Goal: Transaction & Acquisition: Purchase product/service

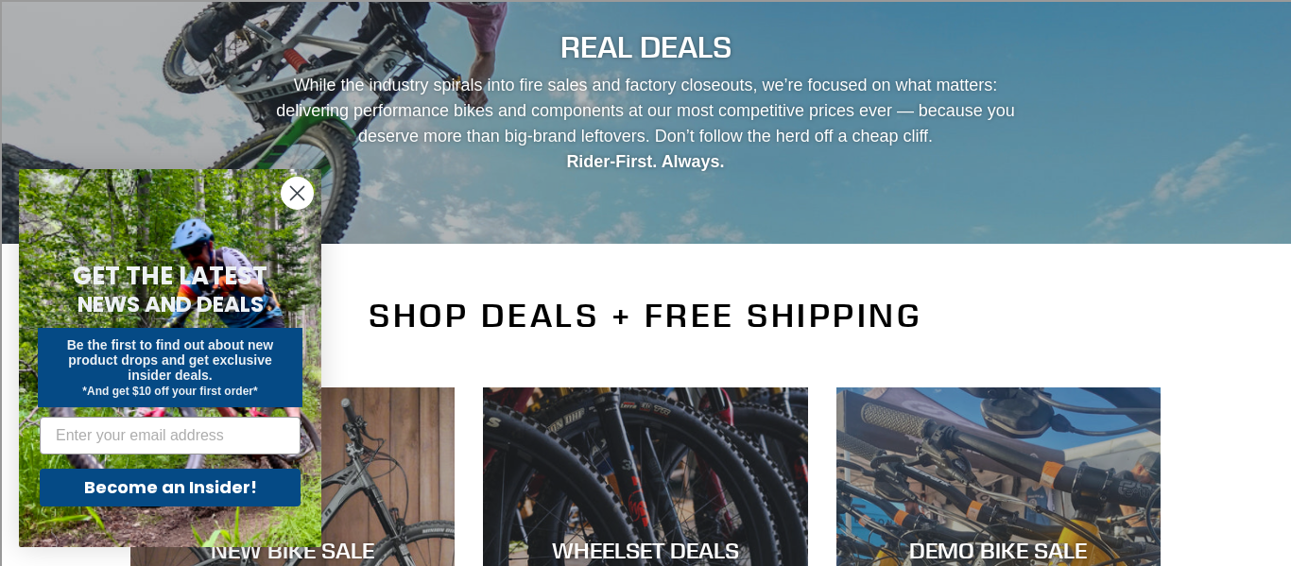
click at [190, 509] on div "Become an Insider!" at bounding box center [170, 487] width 265 height 47
click at [180, 444] on input "Email" at bounding box center [170, 436] width 261 height 38
type input "ashtonlreimer@gmail.com"
click at [185, 491] on button "Become an Insider!" at bounding box center [170, 488] width 261 height 38
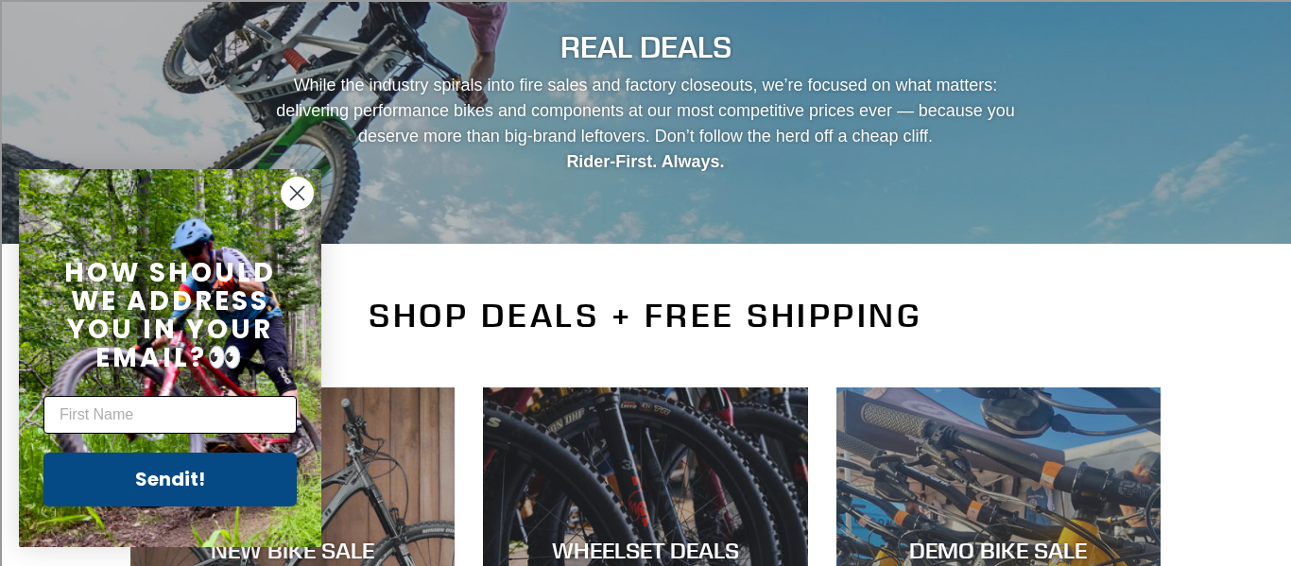
click at [213, 404] on input "First Name" at bounding box center [169, 415] width 253 height 38
type input "Ashton"
click input "Submit" at bounding box center [0, 0] width 0 height 0
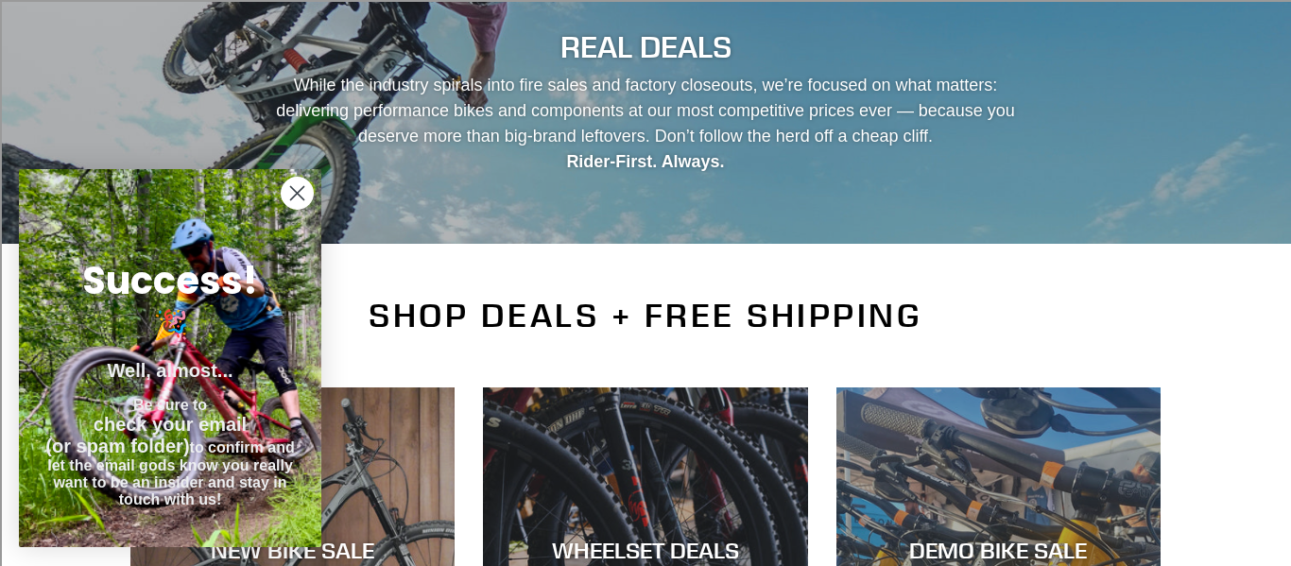
click at [296, 186] on circle "Close dialog" at bounding box center [297, 193] width 31 height 31
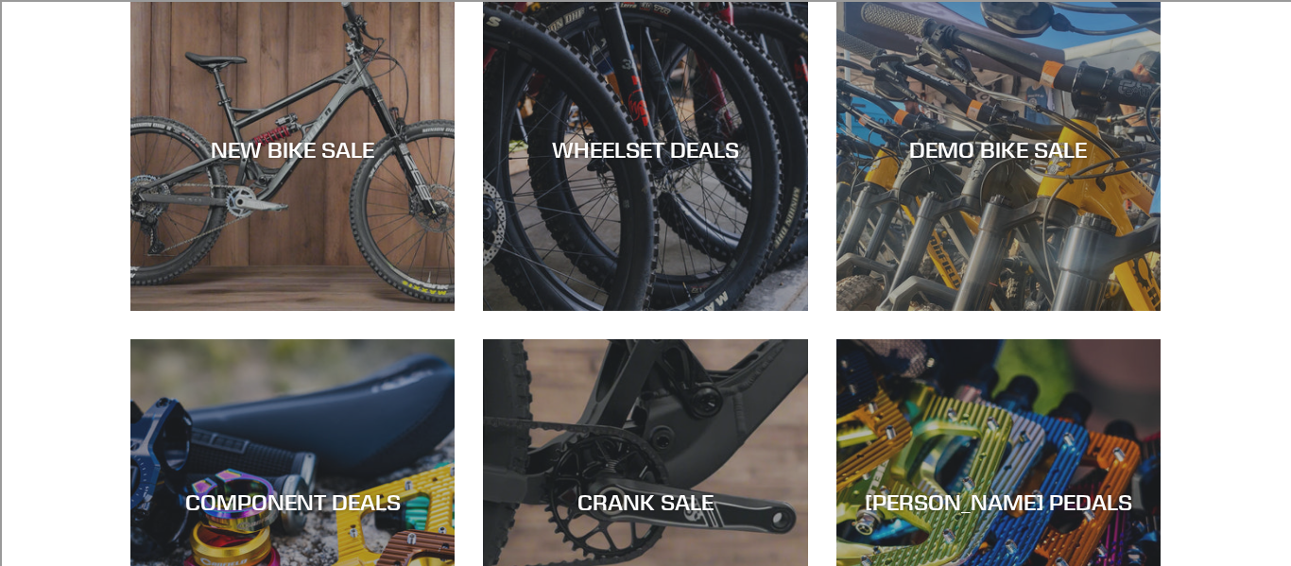
scroll to position [597, 0]
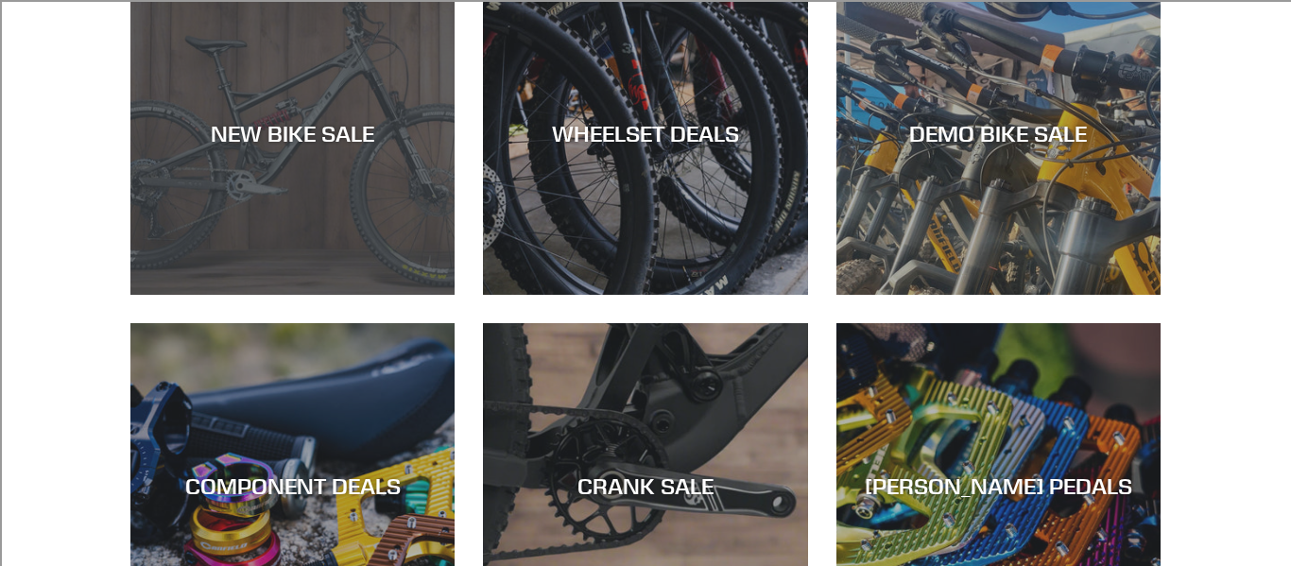
click at [389, 295] on div "NEW BIKE SALE" at bounding box center [292, 295] width 324 height 0
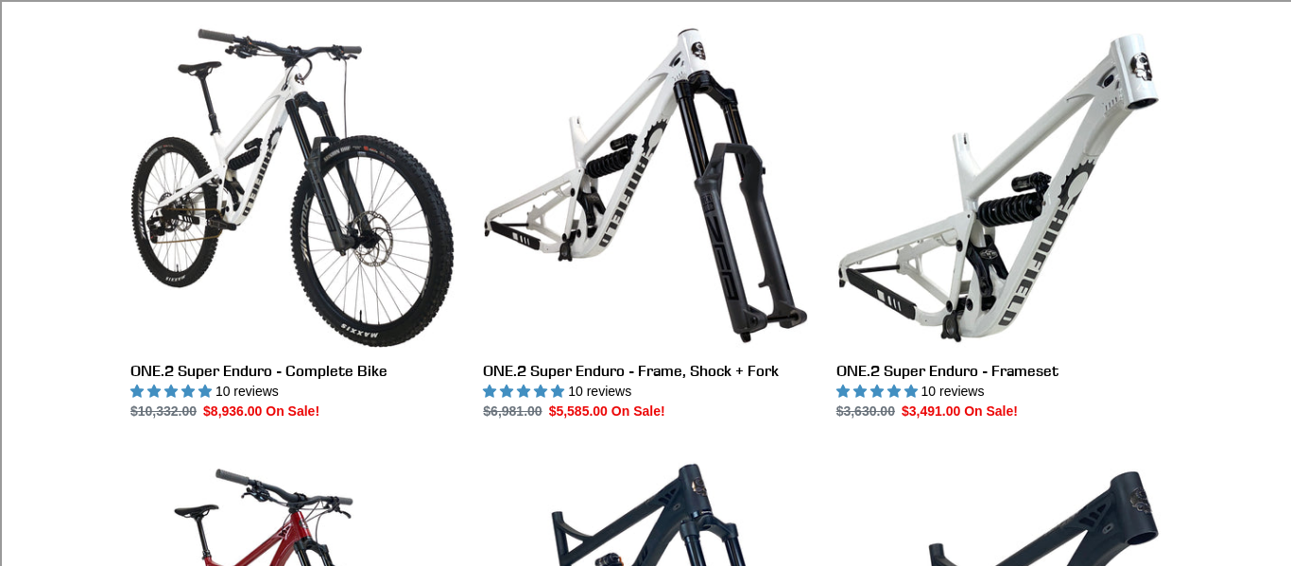
scroll to position [1403, 0]
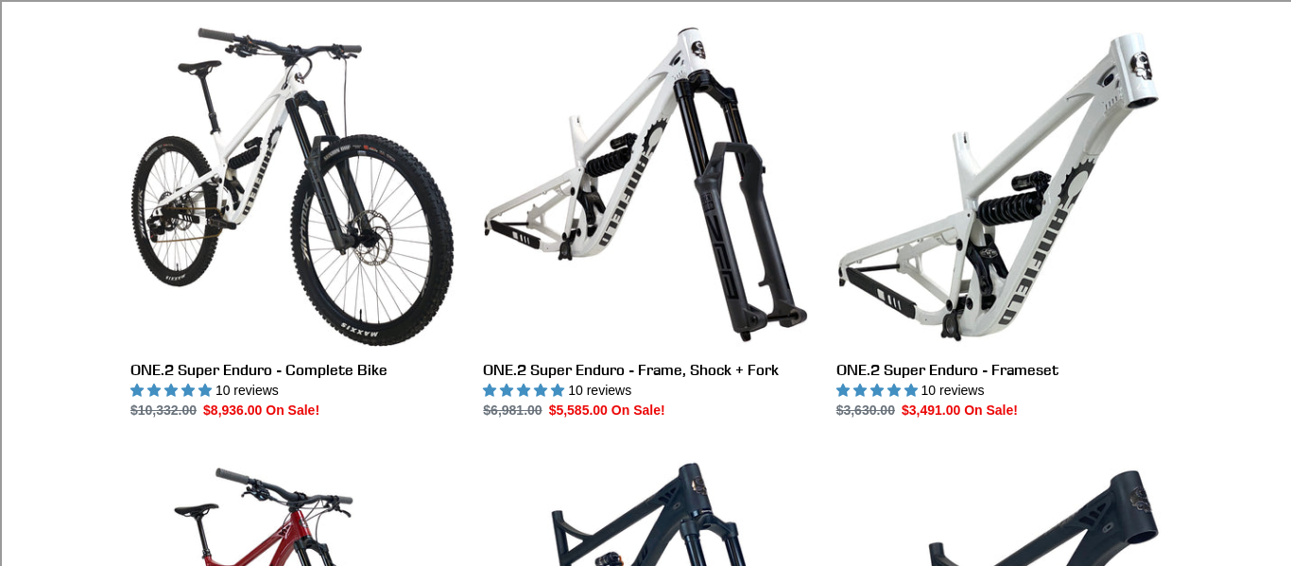
click at [1217, 385] on div "Collection: NEW BIKE SALE Filter by All products 275 29er balance BFCM23 BFCM24…" at bounding box center [645, 440] width 1291 height 3405
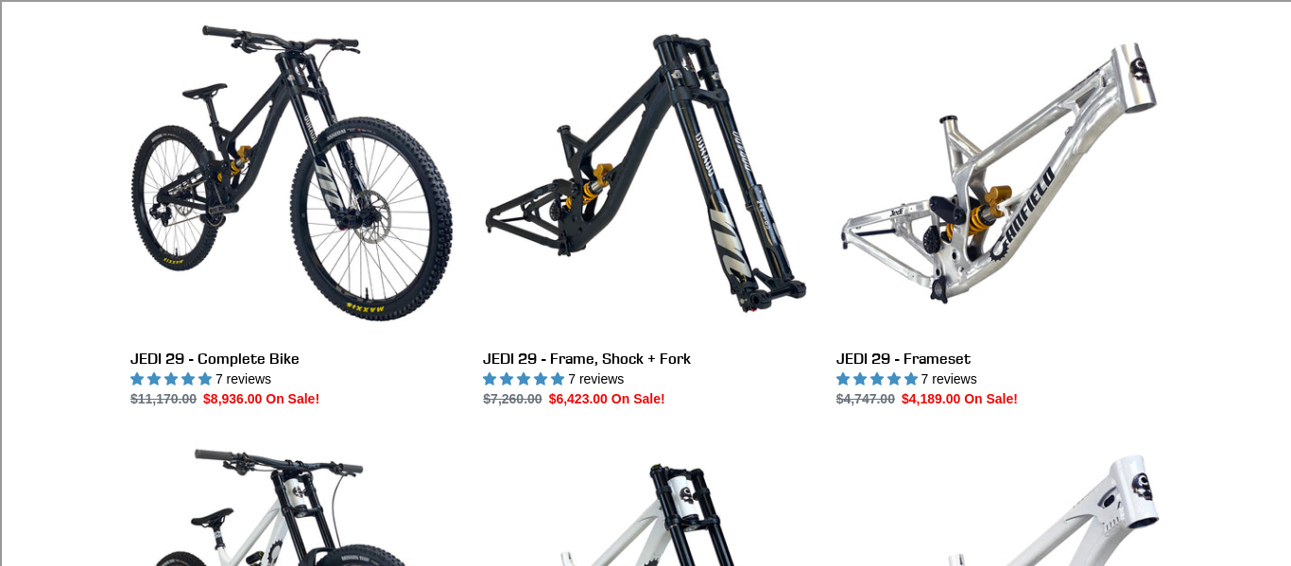
scroll to position [550, 0]
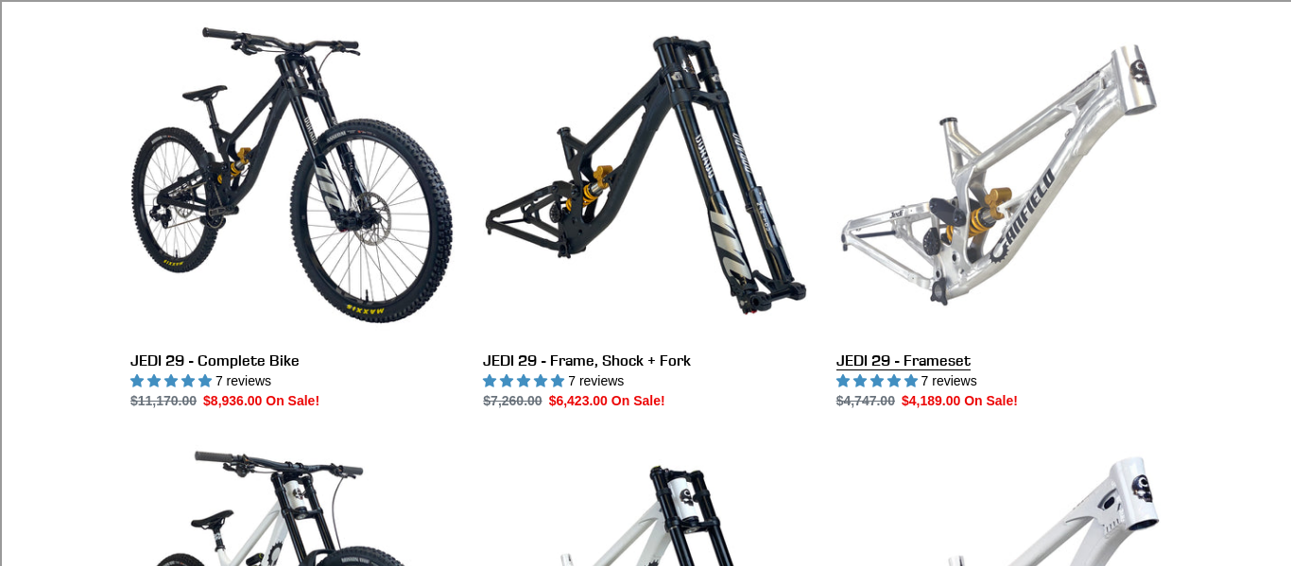
click at [1065, 219] on link "JEDI 29 - Frameset" at bounding box center [998, 212] width 324 height 398
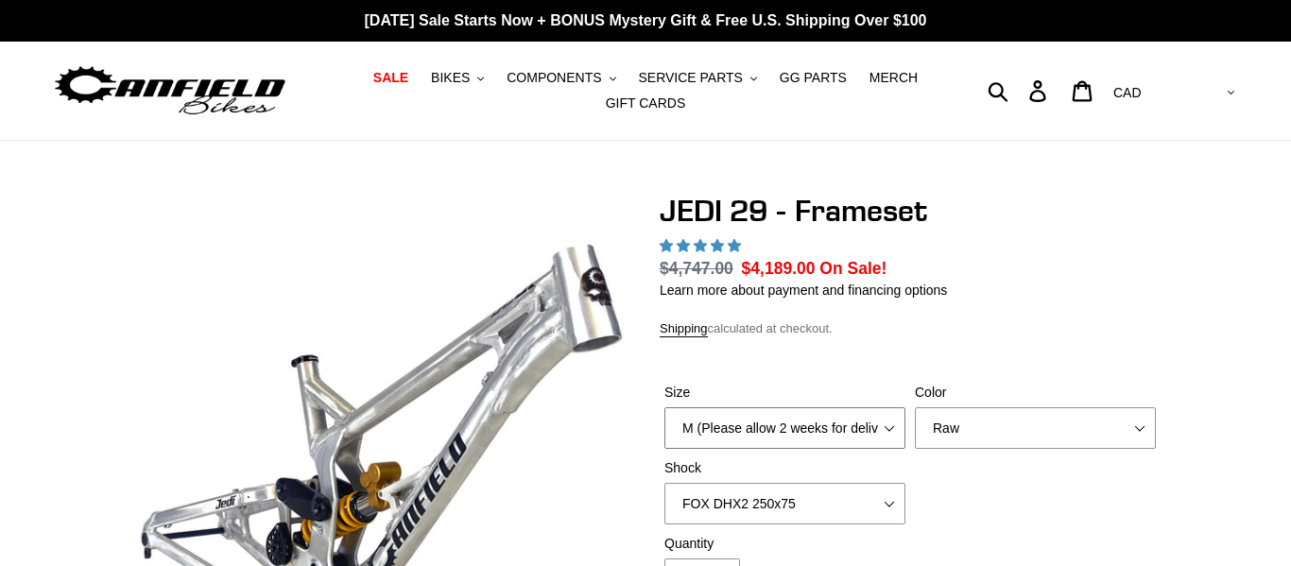
click at [879, 407] on select "M (Please allow 2 weeks for delivery) L (Please allow 2 weeks for delivery) XL" at bounding box center [784, 428] width 241 height 42
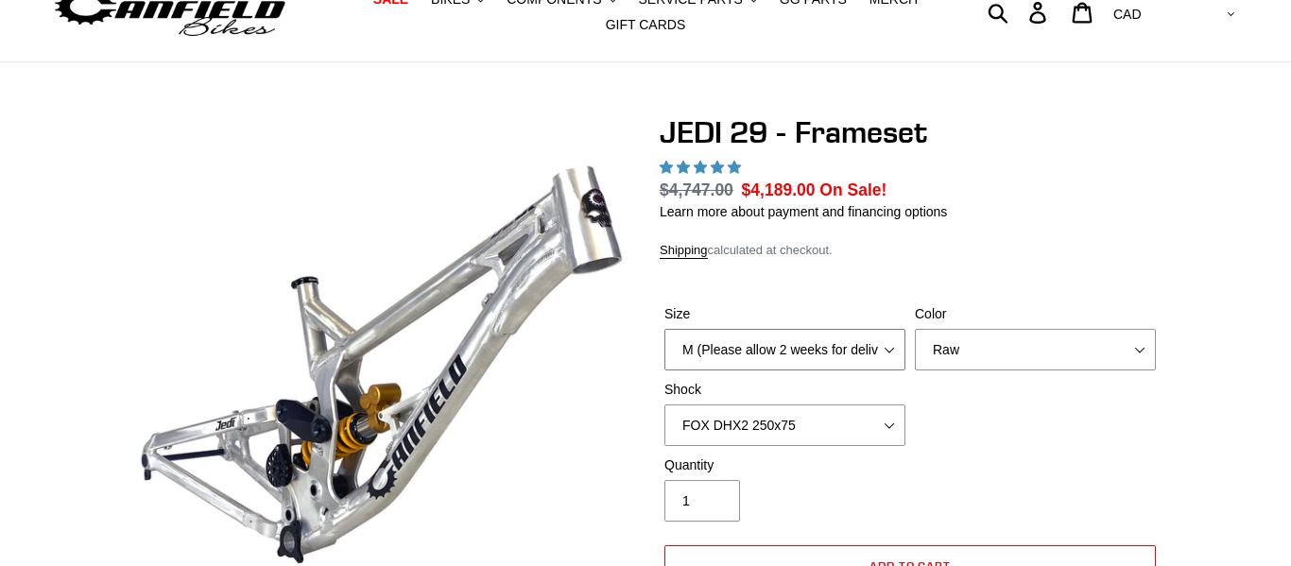
scroll to position [78, 0]
select select "highest-rating"
select select "L (Please allow 2 weeks for delivery)"
click at [664, 329] on select "M (Please allow 2 weeks for delivery) L (Please allow 2 weeks for delivery) XL" at bounding box center [784, 350] width 241 height 42
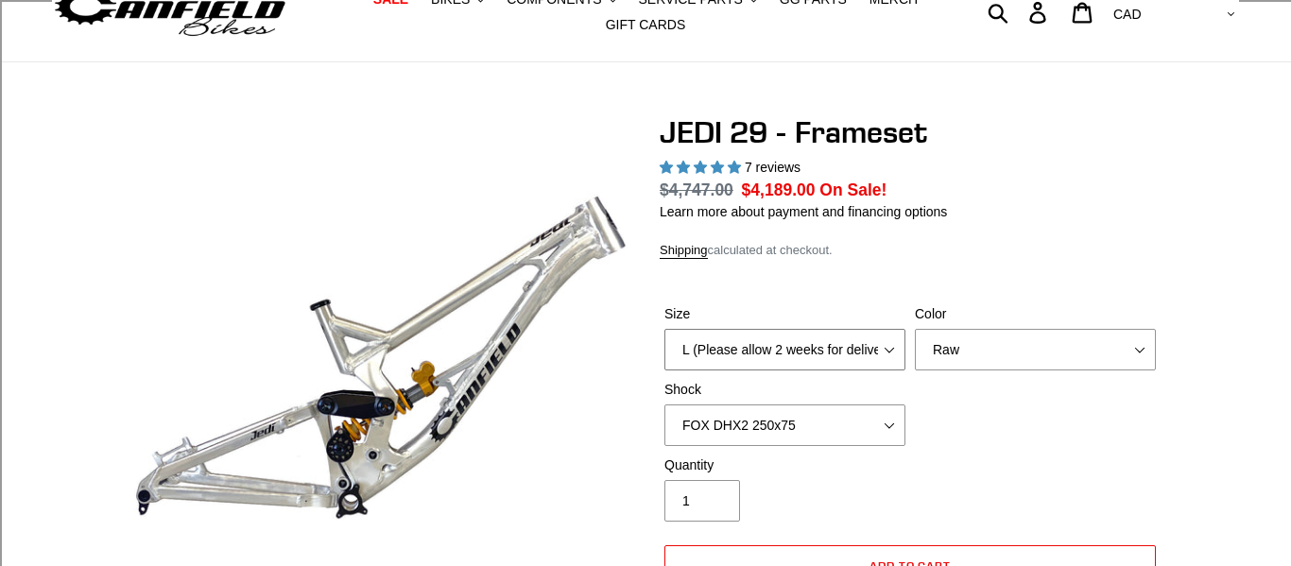
scroll to position [0, 0]
click at [807, 421] on select "No Shock FOX DHX2 250x75 RockShox Vivid Ultimate DH 250x75 EXT e-Storia LOX V3" at bounding box center [784, 426] width 241 height 42
click at [664, 405] on select "No Shock FOX DHX2 250x75 RockShox Vivid Ultimate DH 250x75 EXT e-Storia LOX V3" at bounding box center [784, 426] width 241 height 42
click at [813, 420] on select "No Shock FOX DHX2 250x75 RockShox Vivid Ultimate DH 250x75 EXT e-Storia LOX V3" at bounding box center [784, 426] width 241 height 42
select select "No Shock"
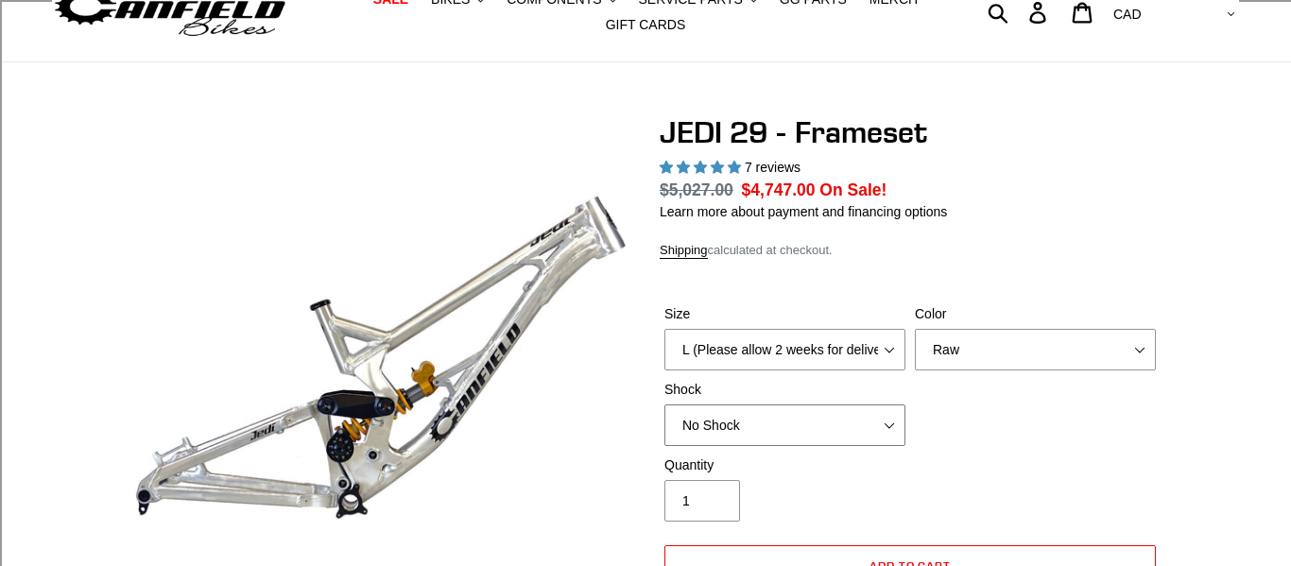
click at [664, 405] on select "No Shock FOX DHX2 250x75 RockShox Vivid Ultimate DH 250x75 EXT e-Storia LOX V3" at bounding box center [784, 426] width 241 height 42
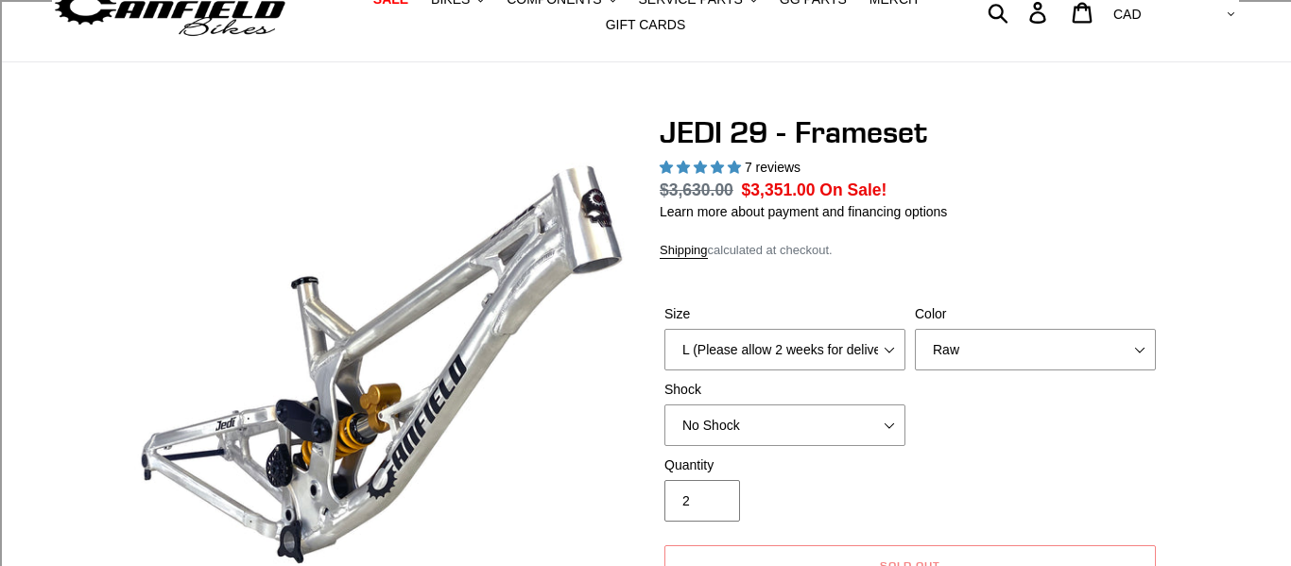
click at [715, 494] on input "2" at bounding box center [702, 501] width 76 height 42
type input "1"
click at [715, 504] on input "1" at bounding box center [702, 501] width 76 height 42
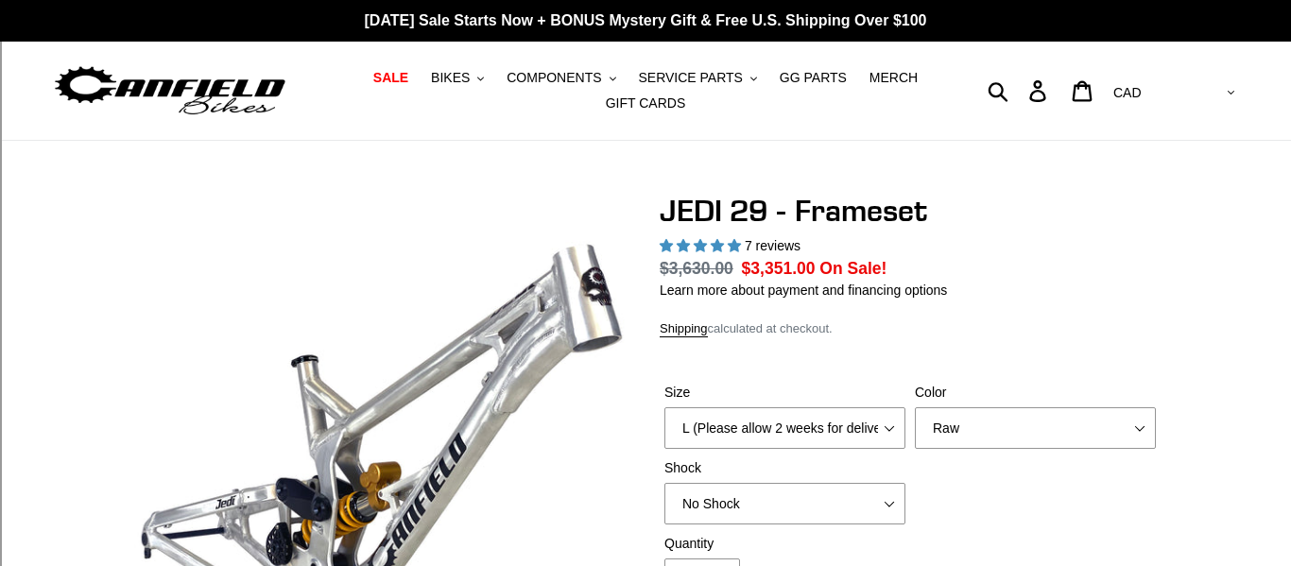
click at [968, 304] on div "JEDI 29 - Frameset 7 reviews Regular price $3,630.00 Sale price $3,351.00 On Sa…" at bounding box center [910, 438] width 501 height 491
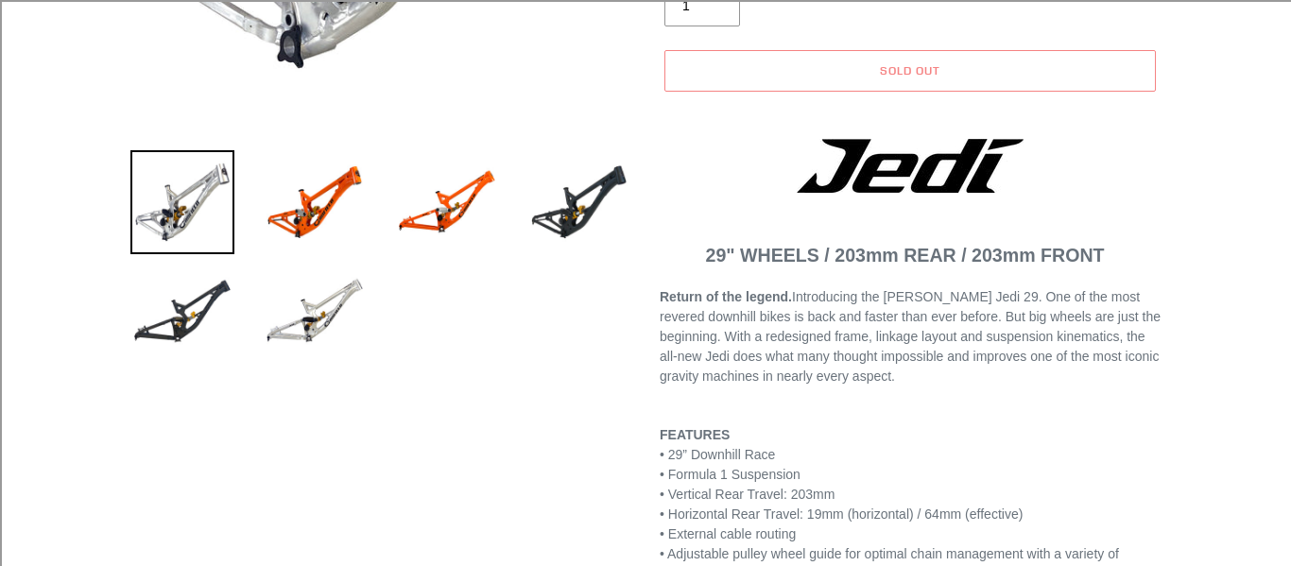
scroll to position [577, 0]
